Goal: Task Accomplishment & Management: Manage account settings

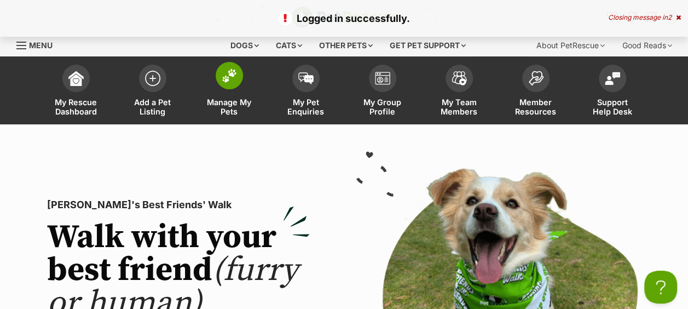
click at [225, 112] on span "Manage My Pets" at bounding box center [229, 106] width 49 height 19
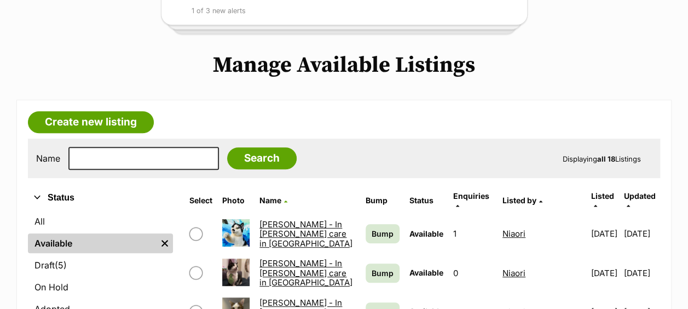
scroll to position [212, 0]
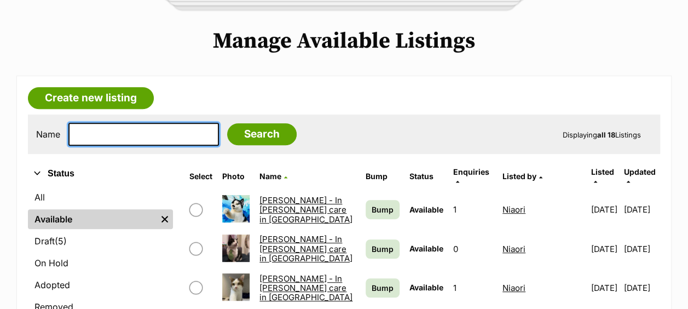
click at [129, 130] on input "text" at bounding box center [143, 134] width 150 height 23
type input "corn"
click at [227, 123] on input "Search" at bounding box center [261, 134] width 69 height 22
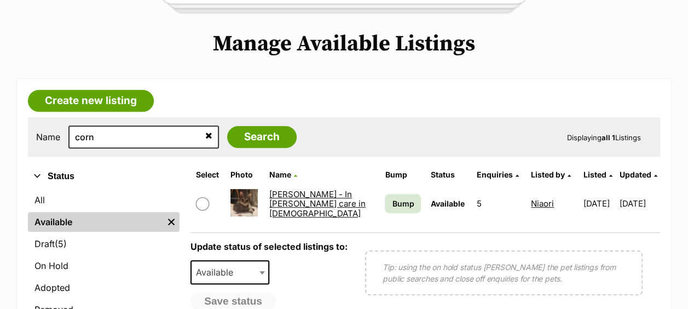
scroll to position [231, 0]
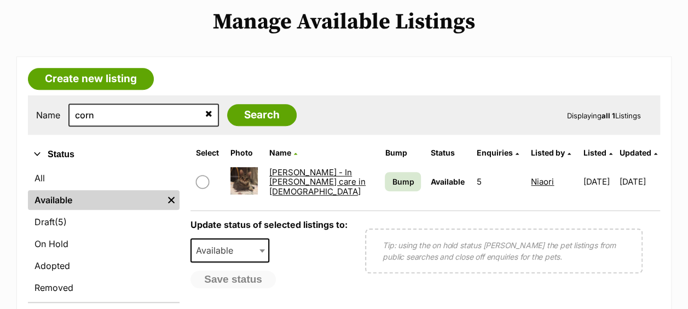
click at [287, 187] on link "[PERSON_NAME] - In [PERSON_NAME] care in [DEMOGRAPHIC_DATA]" at bounding box center [317, 182] width 96 height 30
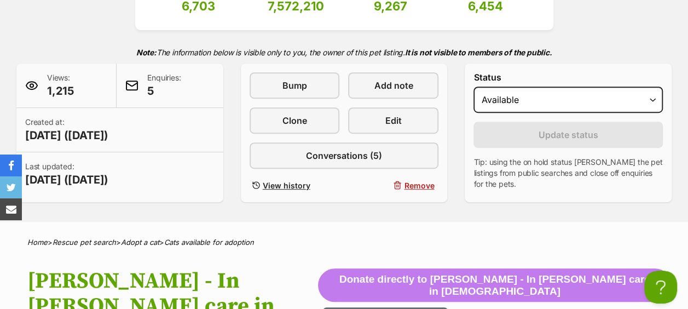
scroll to position [184, 0]
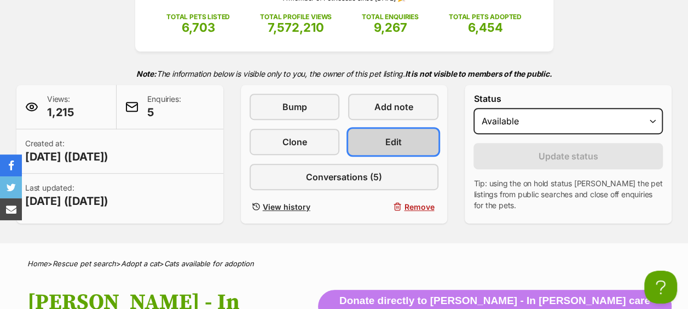
click at [407, 141] on link "Edit" at bounding box center [393, 142] width 90 height 26
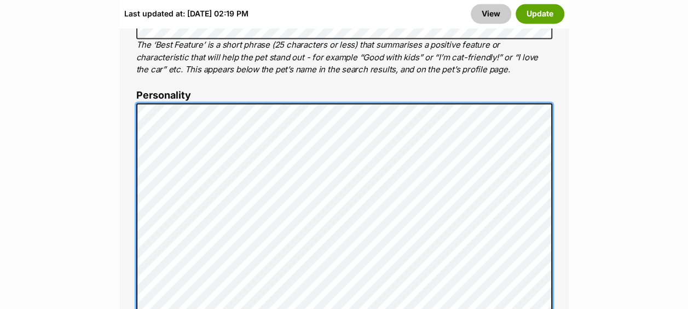
scroll to position [874, 0]
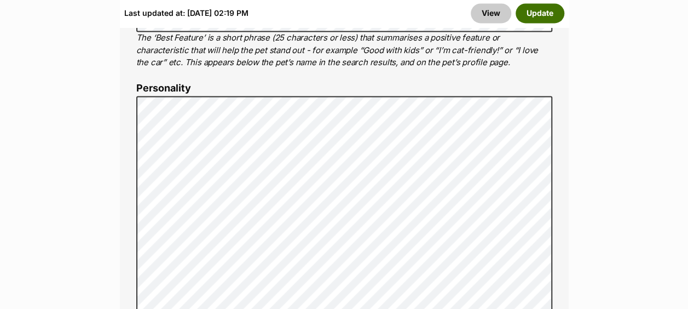
click at [544, 12] on button "Update" at bounding box center [539, 14] width 49 height 20
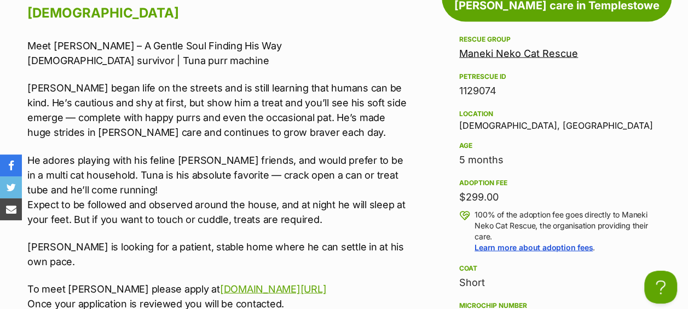
scroll to position [1047, 0]
